Goal: Share content: Share content

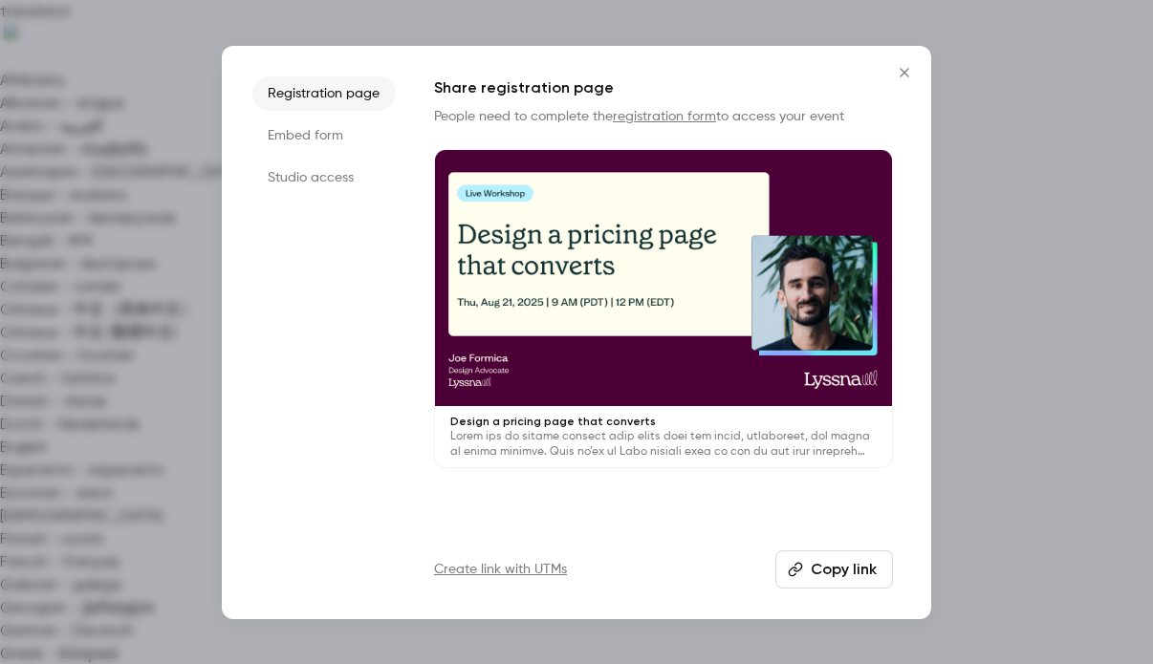
click at [833, 568] on button "Copy link" at bounding box center [834, 570] width 118 height 38
click at [907, 71] on icon "Close" at bounding box center [904, 72] width 23 height 15
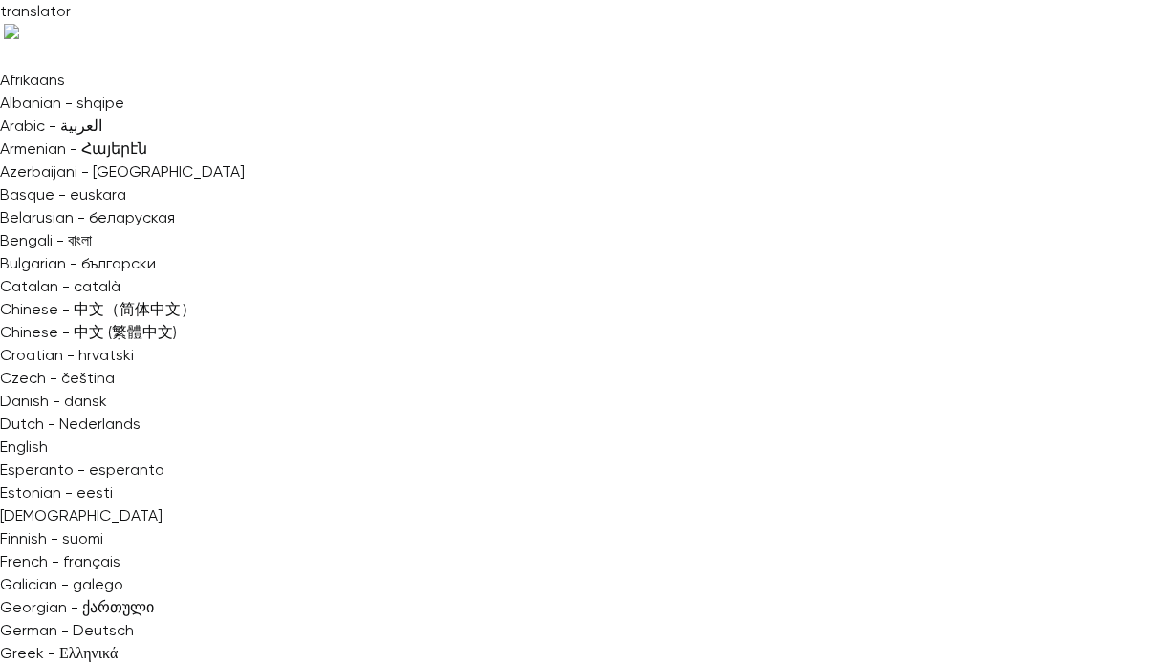
scroll to position [1805, 0]
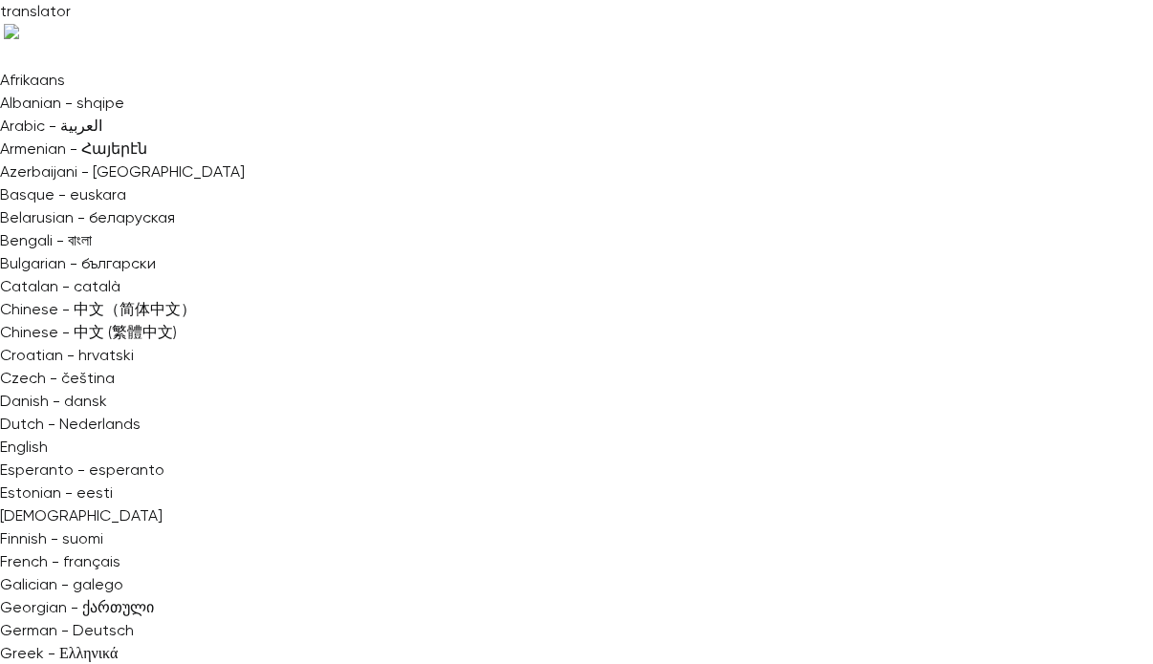
scroll to position [0, 0]
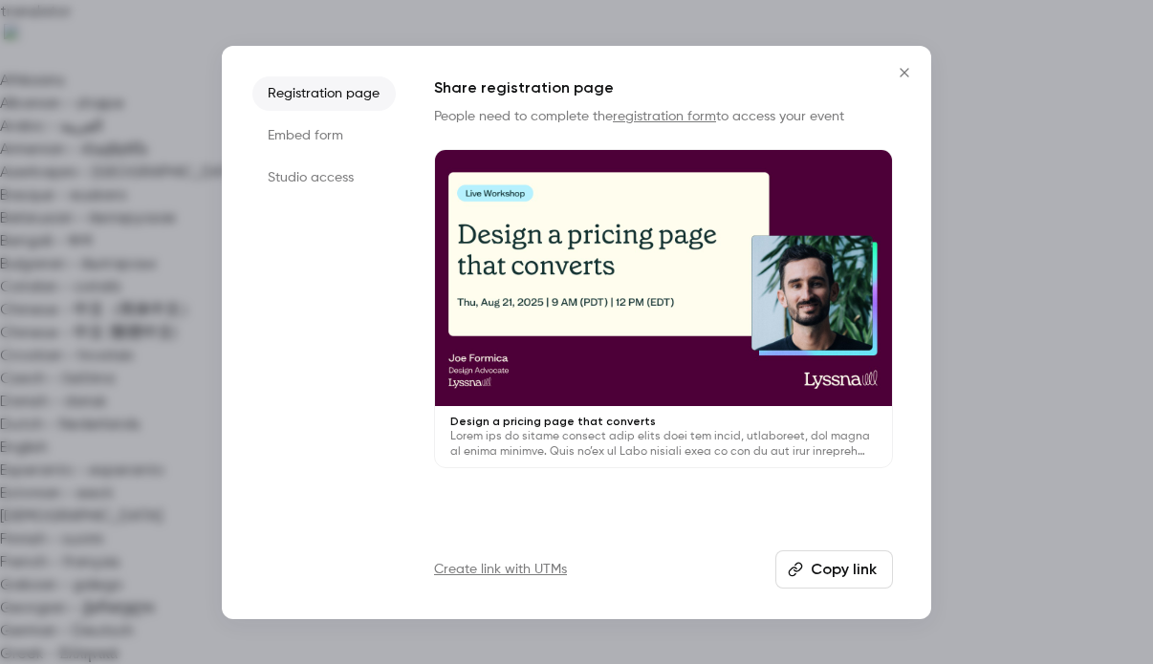
click at [830, 560] on button "Copy link" at bounding box center [834, 570] width 118 height 38
click at [844, 569] on button "Copy link" at bounding box center [834, 570] width 118 height 38
click at [897, 66] on icon "Close" at bounding box center [904, 72] width 23 height 15
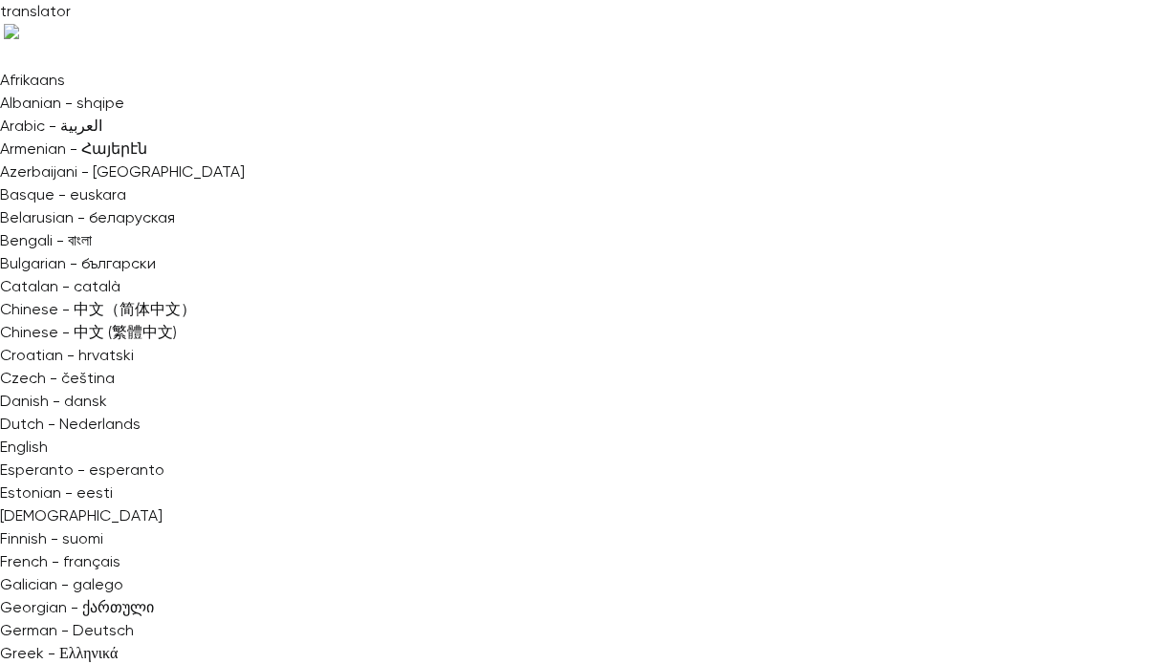
scroll to position [724, 0]
copy div "**********"
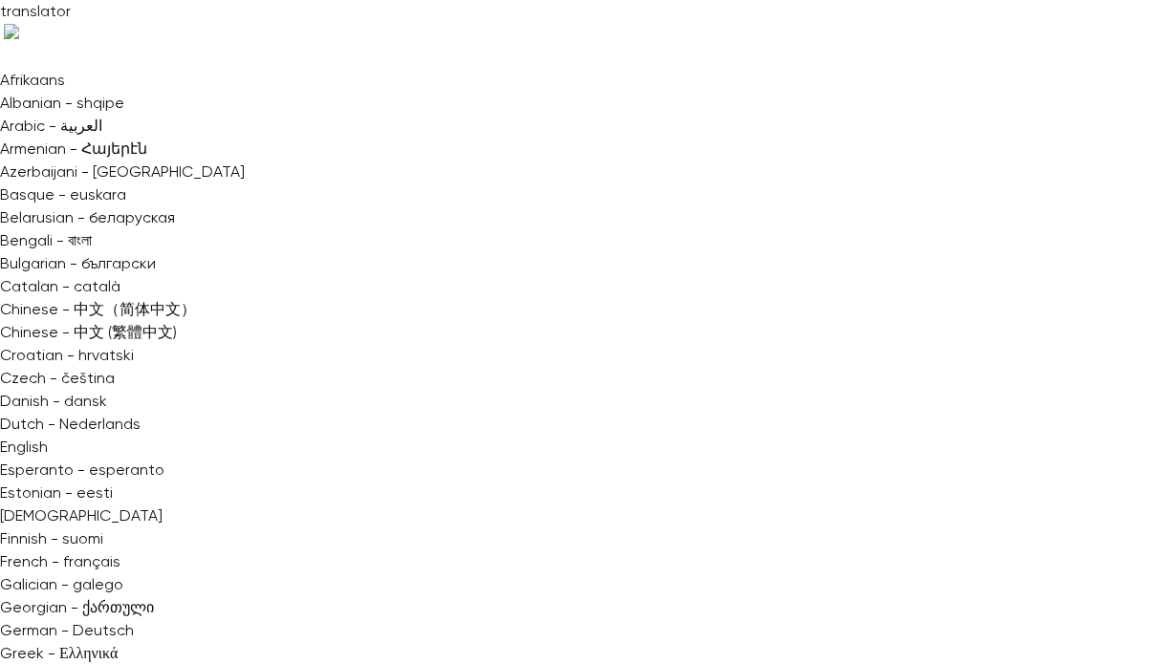
copy div "Design a pricing page that converts Settings Emails UTM builder Registrations A…"
